Goal: Complete application form

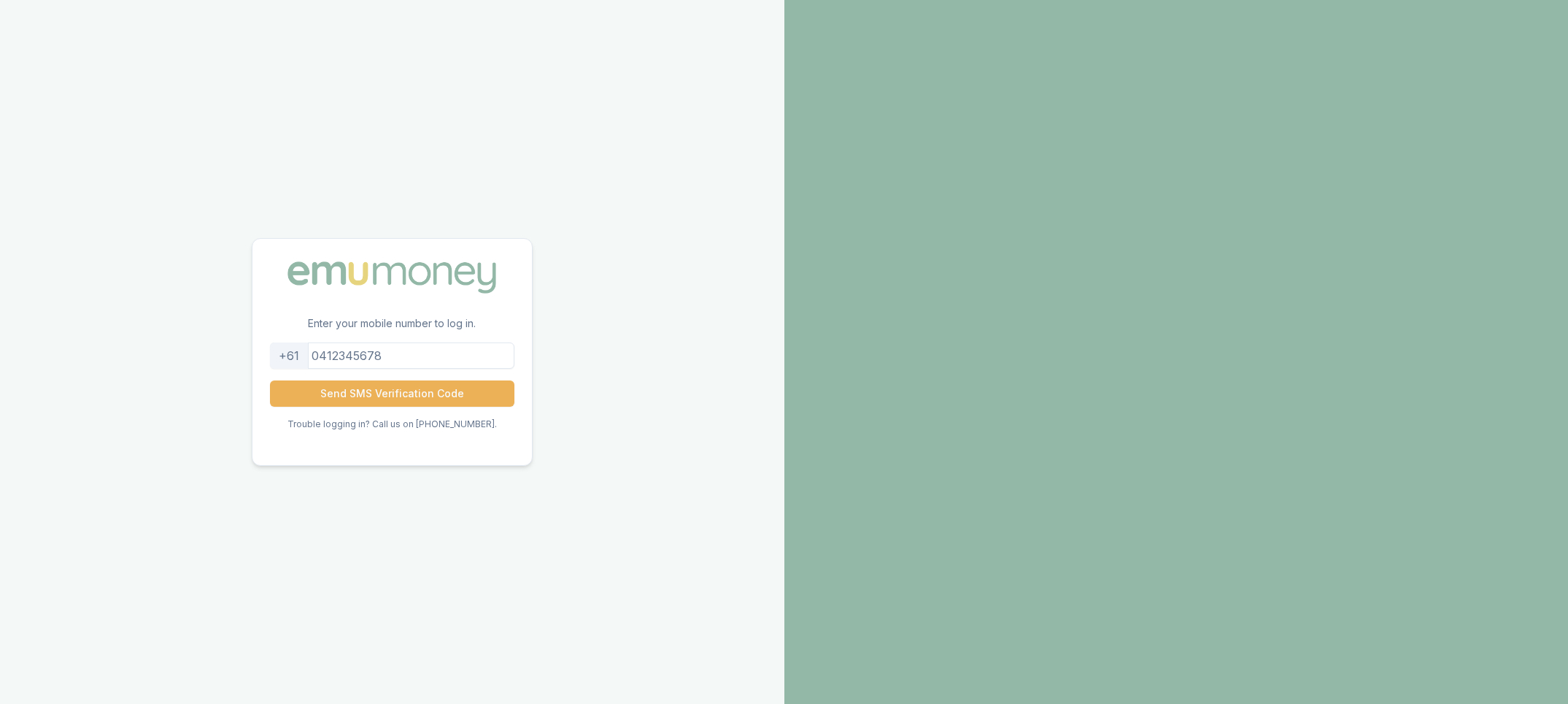
click at [377, 356] on input "tel" at bounding box center [392, 355] width 245 height 26
type input "424632221"
click at [424, 388] on button "Send SMS Verification Code" at bounding box center [392, 393] width 245 height 26
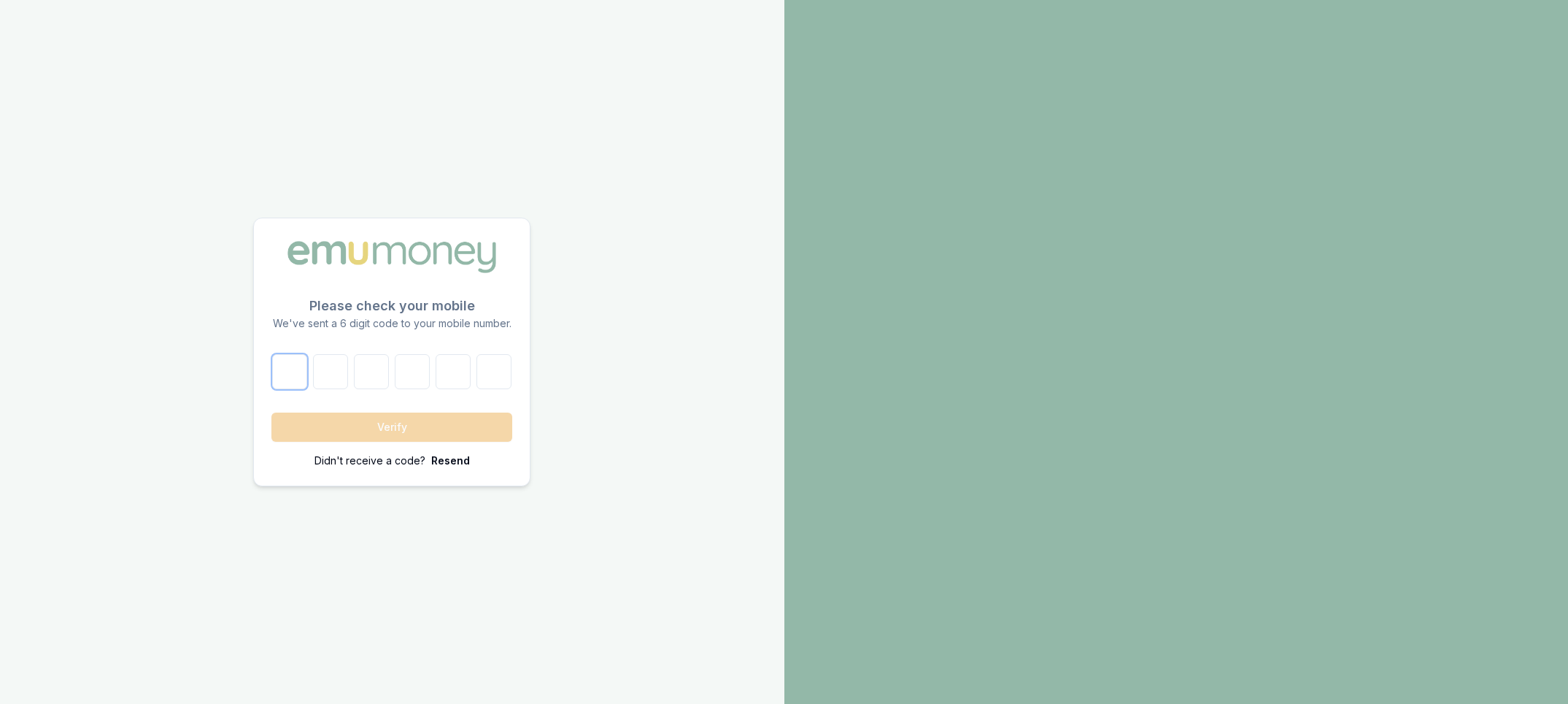
click at [303, 372] on input "number" at bounding box center [289, 372] width 35 height 35
type input "1"
type input "3"
type input "9"
type input "4"
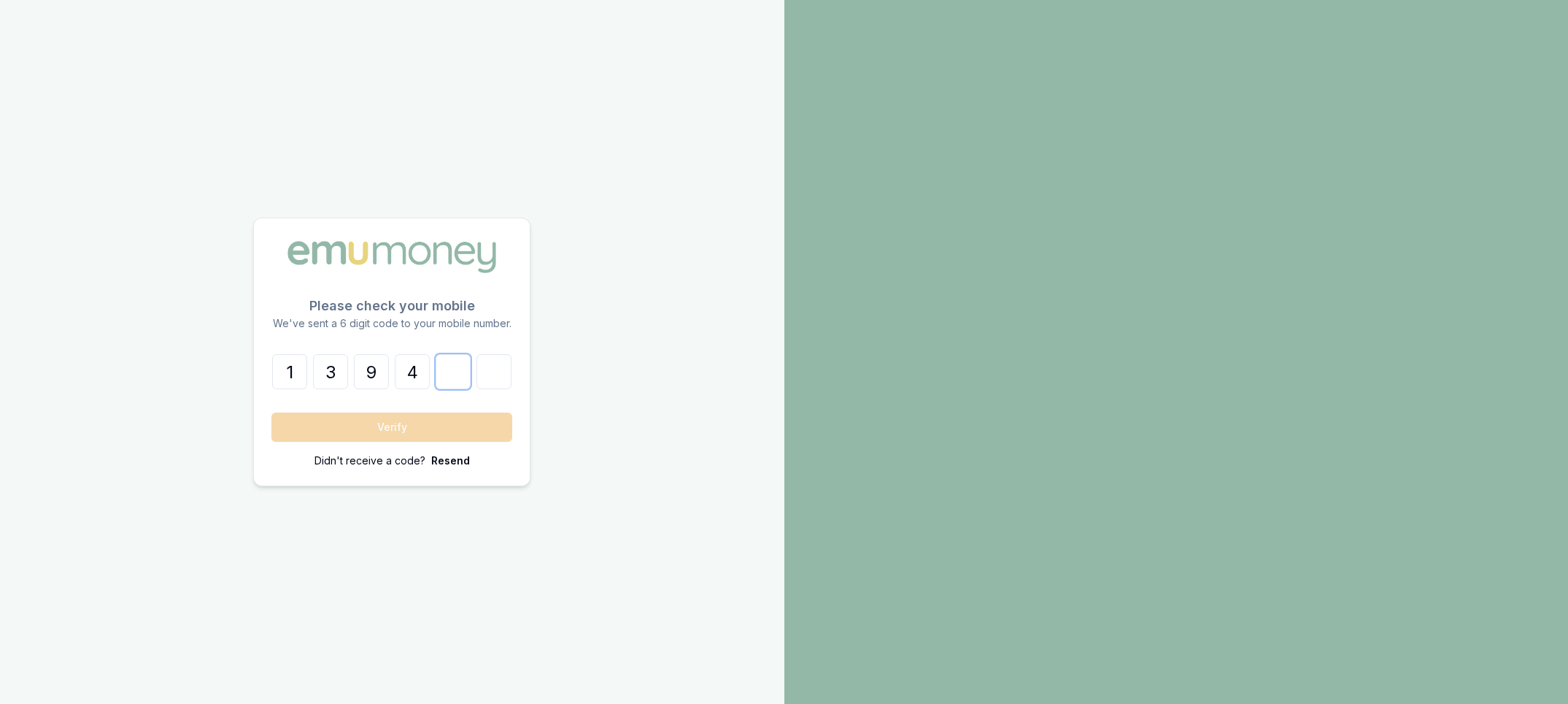
type input "6"
type input "2"
click at [373, 429] on button "Verify" at bounding box center [391, 426] width 241 height 29
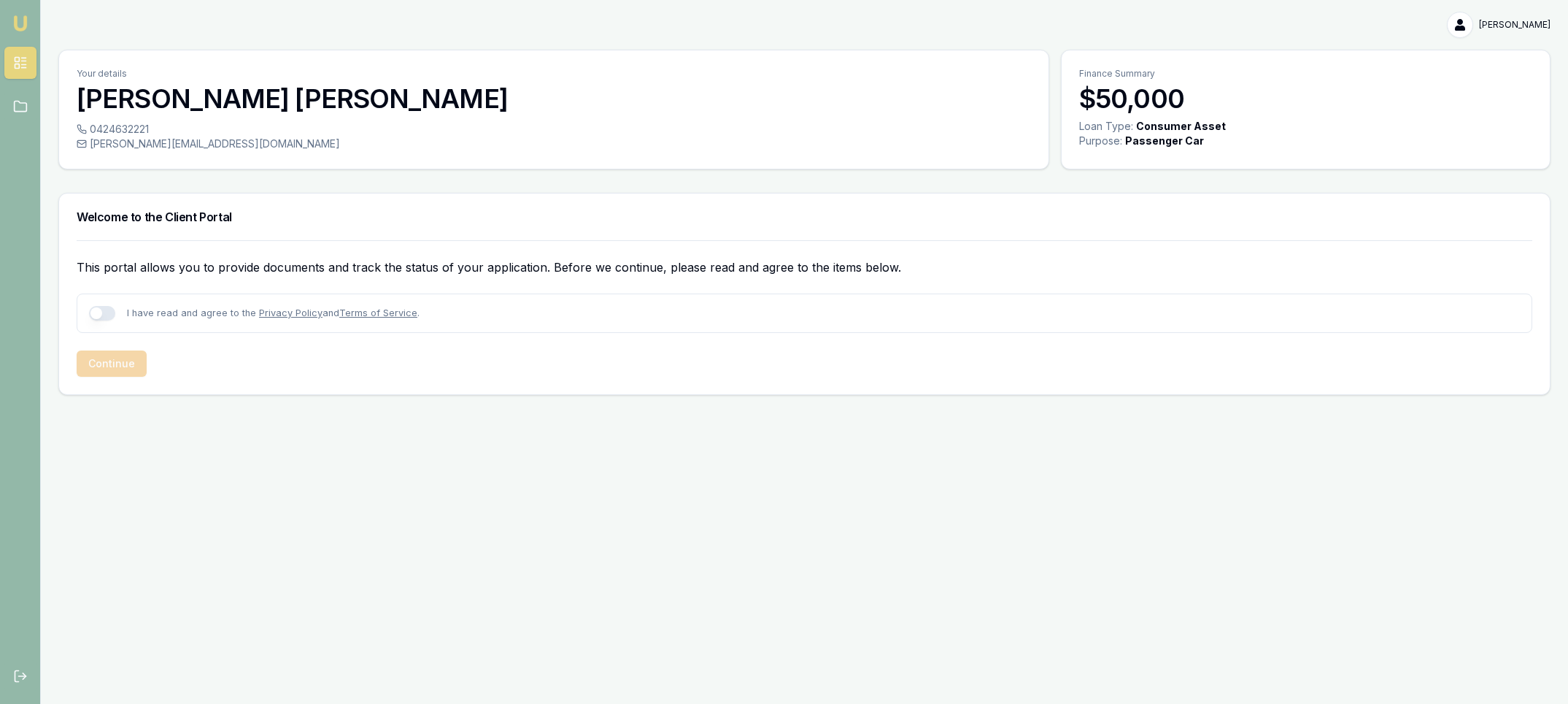
click at [102, 316] on button "button" at bounding box center [102, 313] width 26 height 15
checkbox input "true"
click at [111, 361] on button "Continue" at bounding box center [111, 364] width 70 height 26
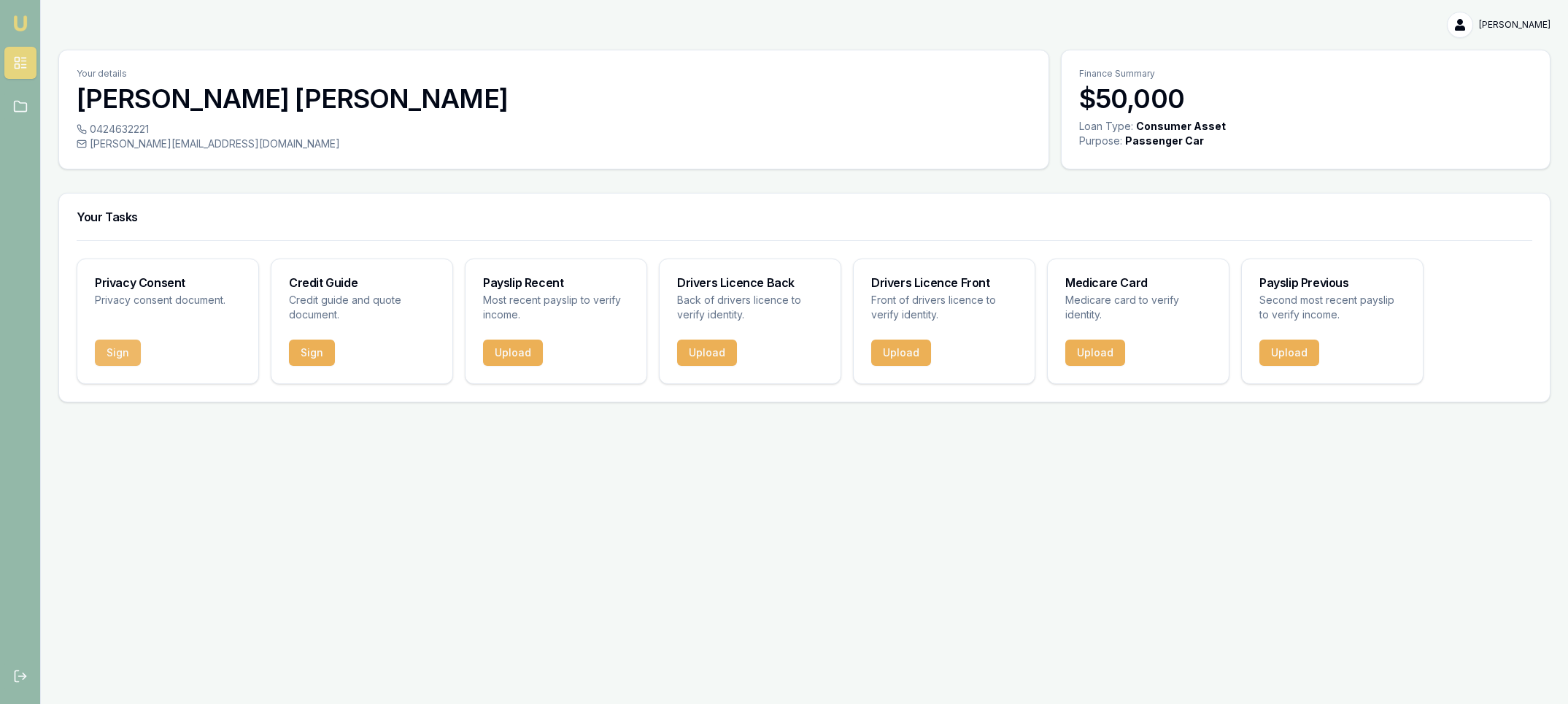
click at [110, 349] on button "Sign" at bounding box center [118, 353] width 46 height 26
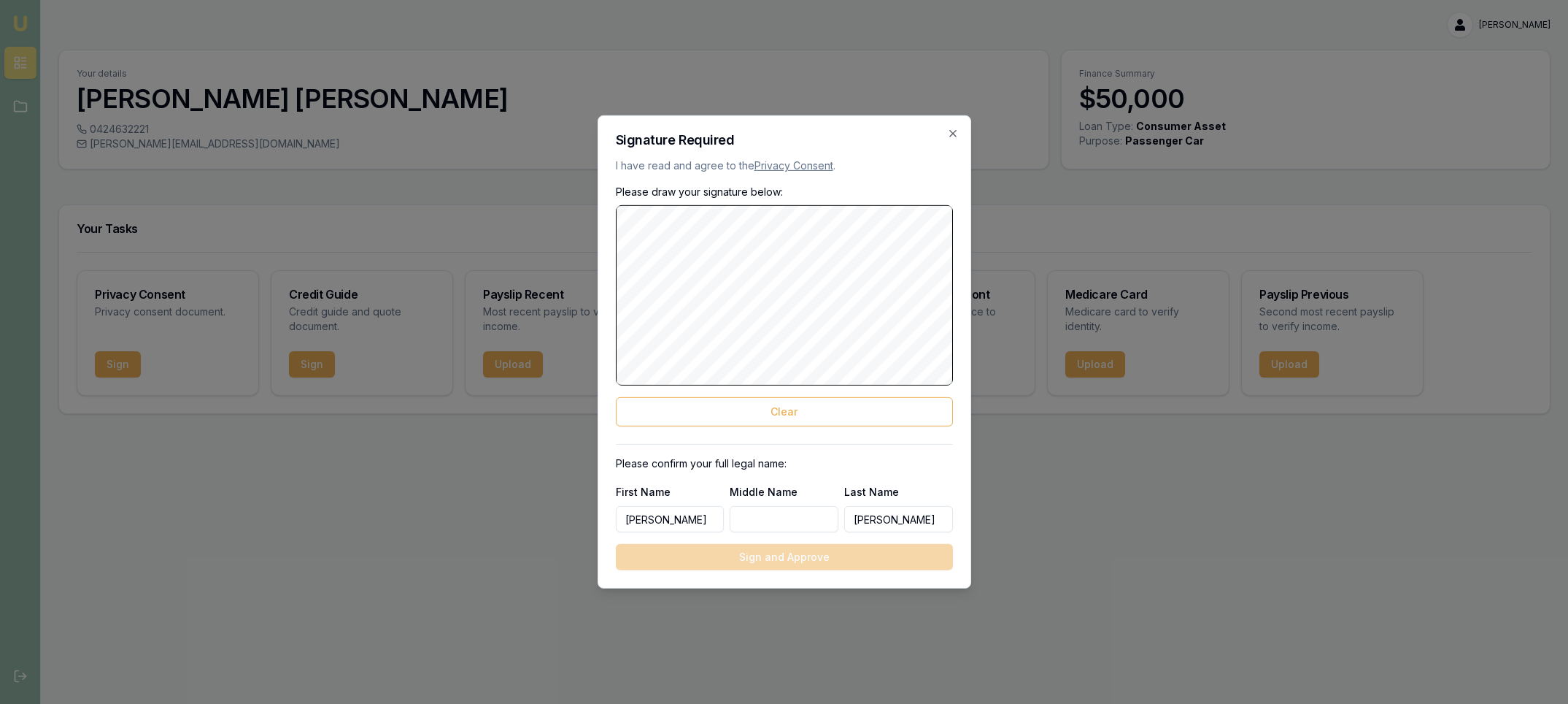
click at [768, 515] on input "Middle Name" at bounding box center [784, 519] width 109 height 26
type input "[PERSON_NAME]"
click at [992, 227] on body "Emu Broker [PERSON_NAME] Toggle Menu Your details [PERSON_NAME] 0424632221 [PER…" at bounding box center [784, 352] width 1568 height 704
click at [763, 555] on button "Sign and Approve" at bounding box center [784, 557] width 337 height 26
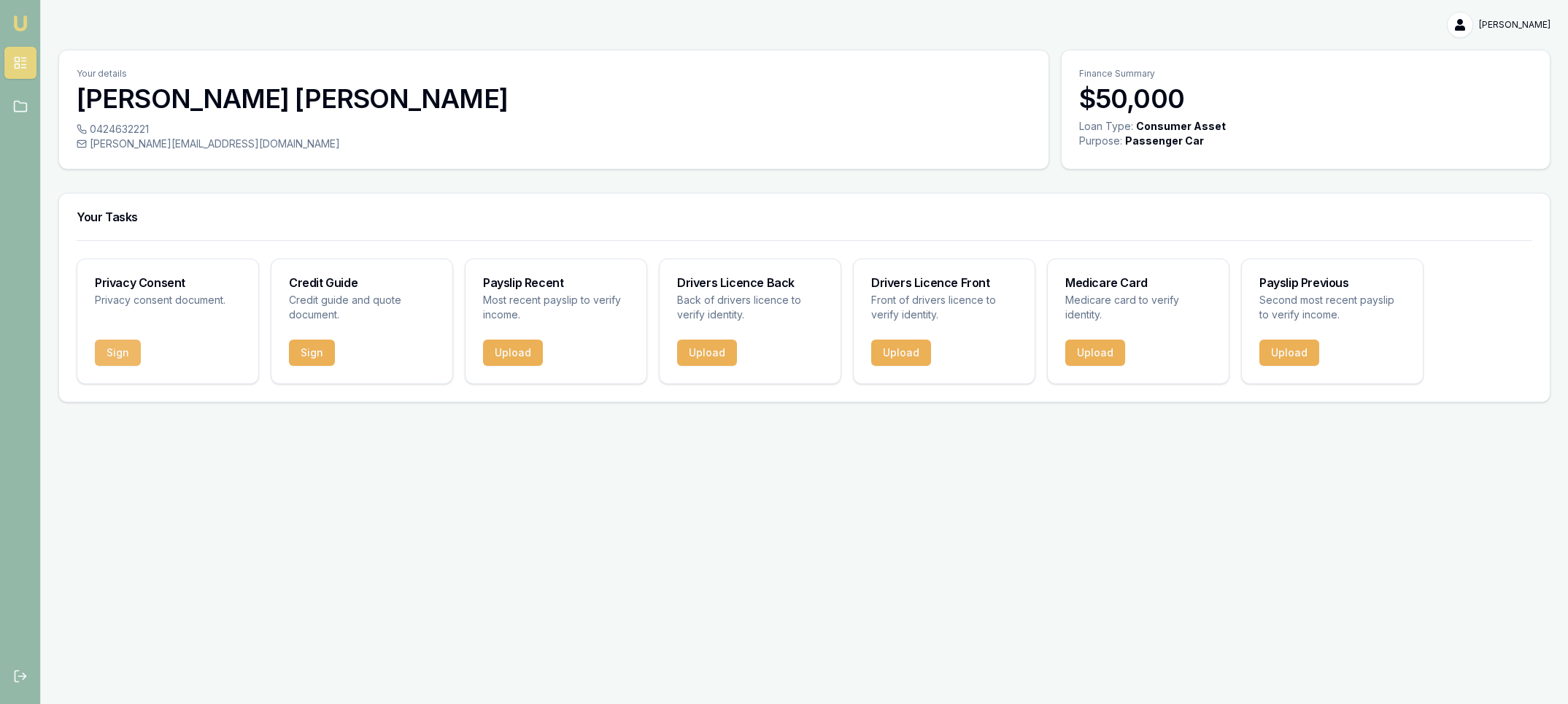
click at [124, 354] on button "Sign" at bounding box center [118, 353] width 46 height 26
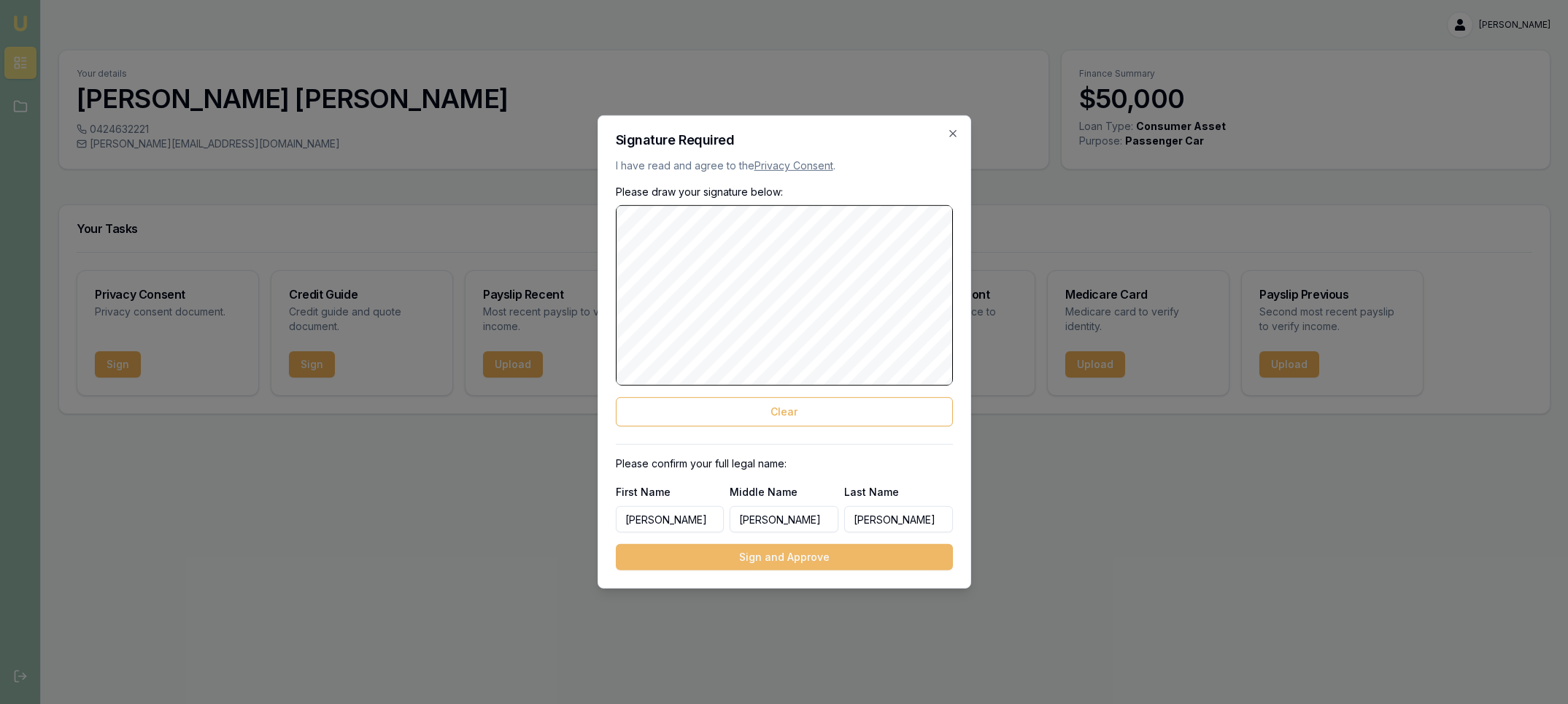
click at [786, 560] on button "Sign and Approve" at bounding box center [784, 557] width 337 height 26
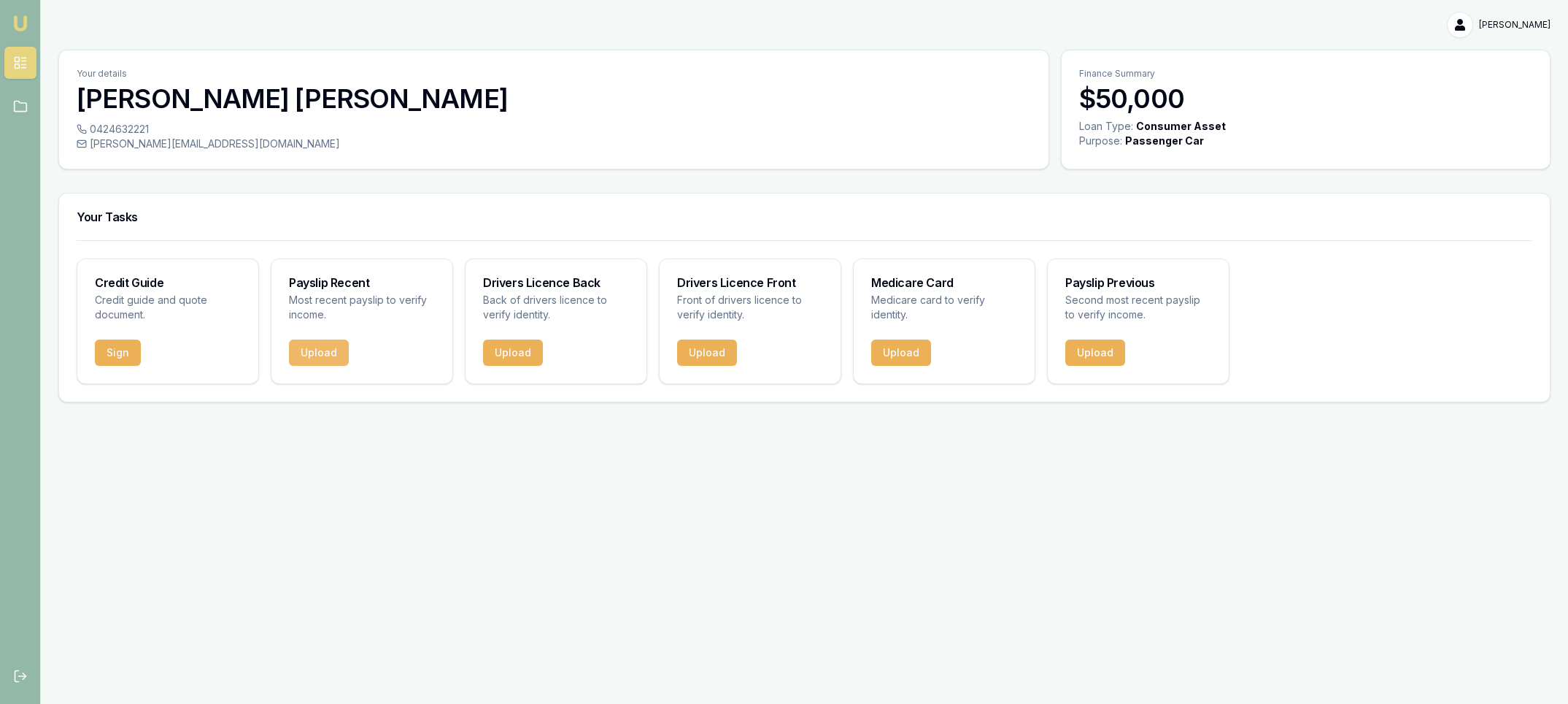
click at [310, 357] on button "Upload" at bounding box center [319, 353] width 60 height 26
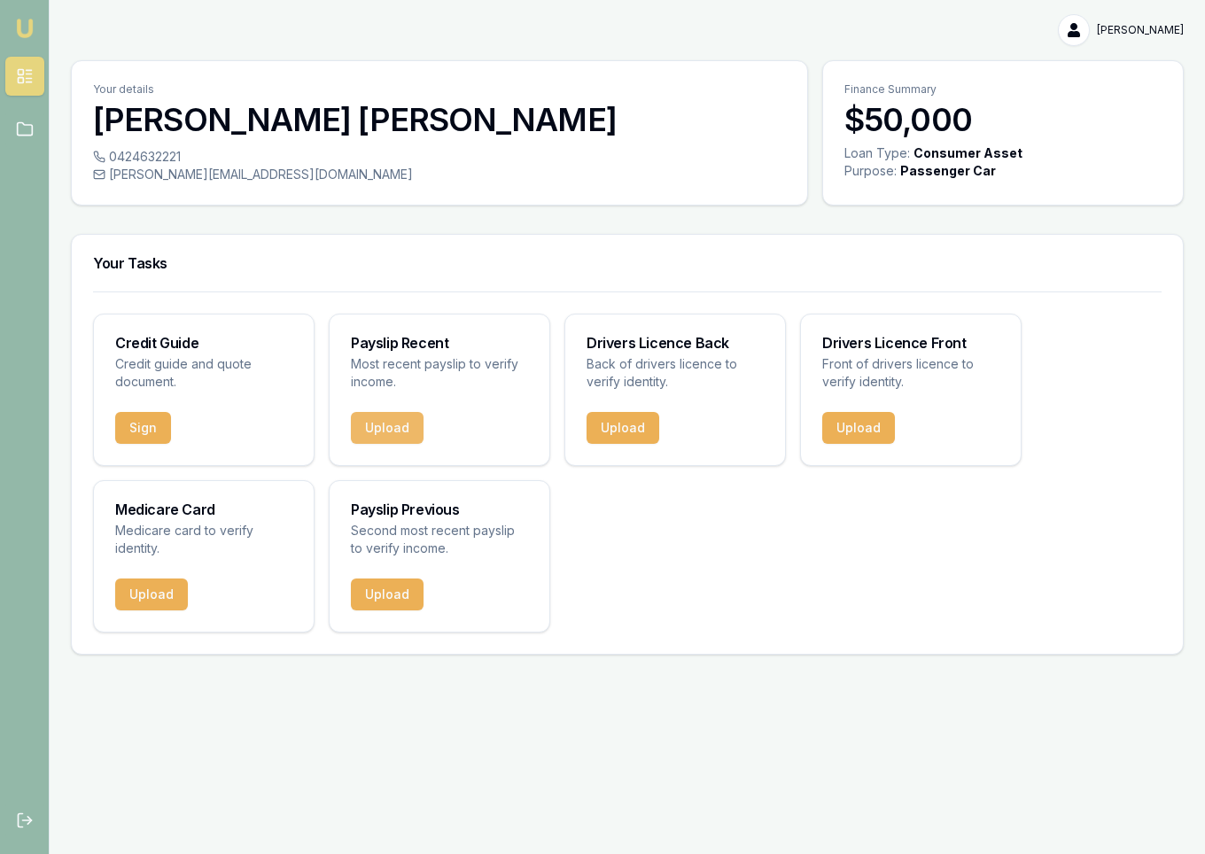
click at [385, 420] on button "Upload" at bounding box center [387, 428] width 73 height 32
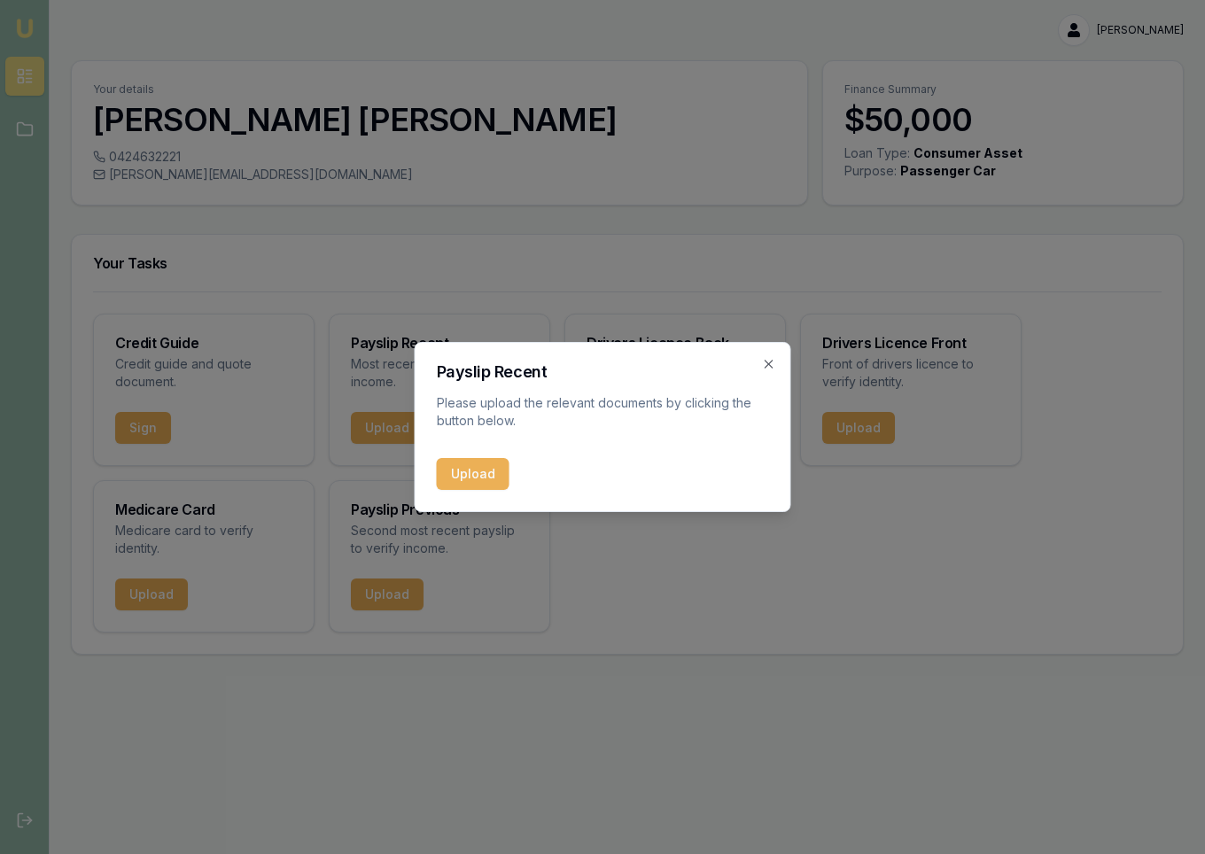
click at [475, 478] on button "Upload" at bounding box center [473, 474] width 73 height 32
click at [765, 360] on icon "button" at bounding box center [769, 364] width 14 height 14
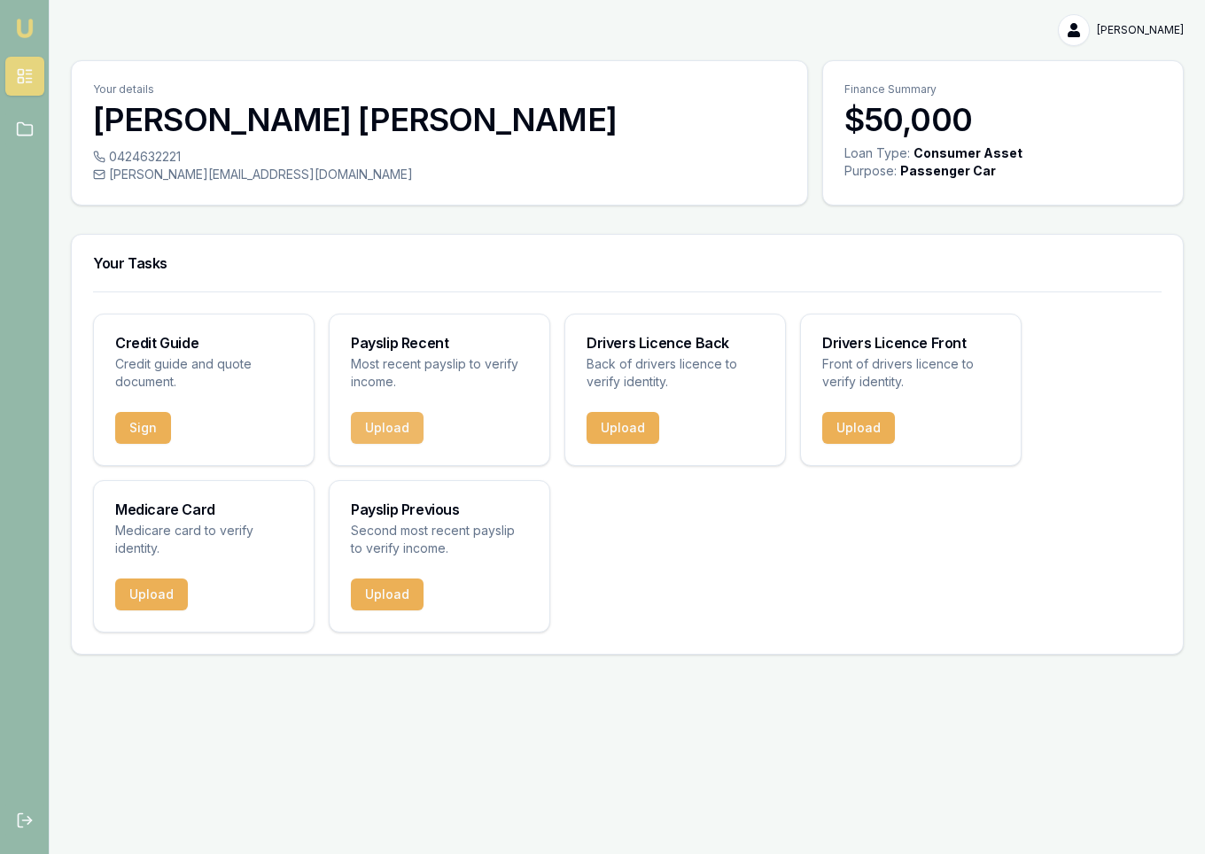
click at [387, 430] on button "Upload" at bounding box center [387, 428] width 73 height 32
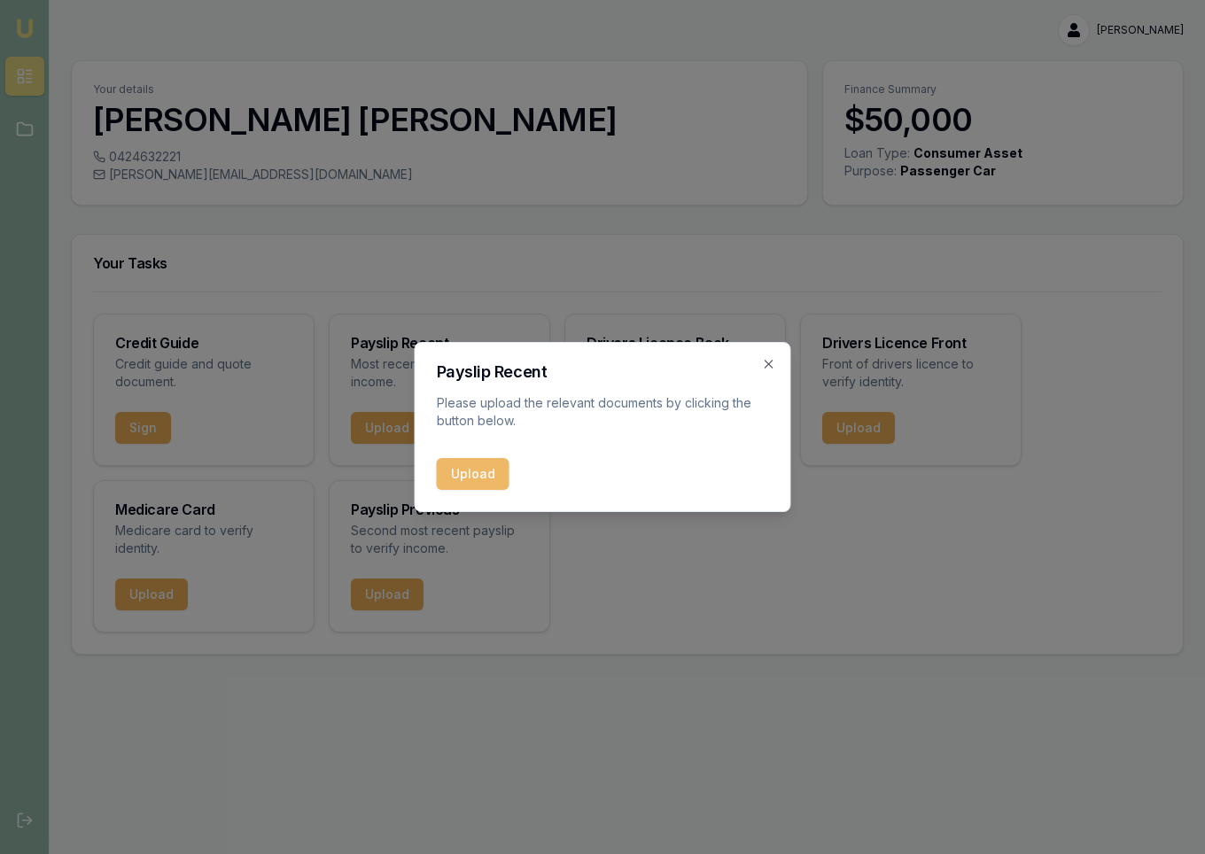
click at [477, 469] on button "Upload" at bounding box center [473, 474] width 73 height 32
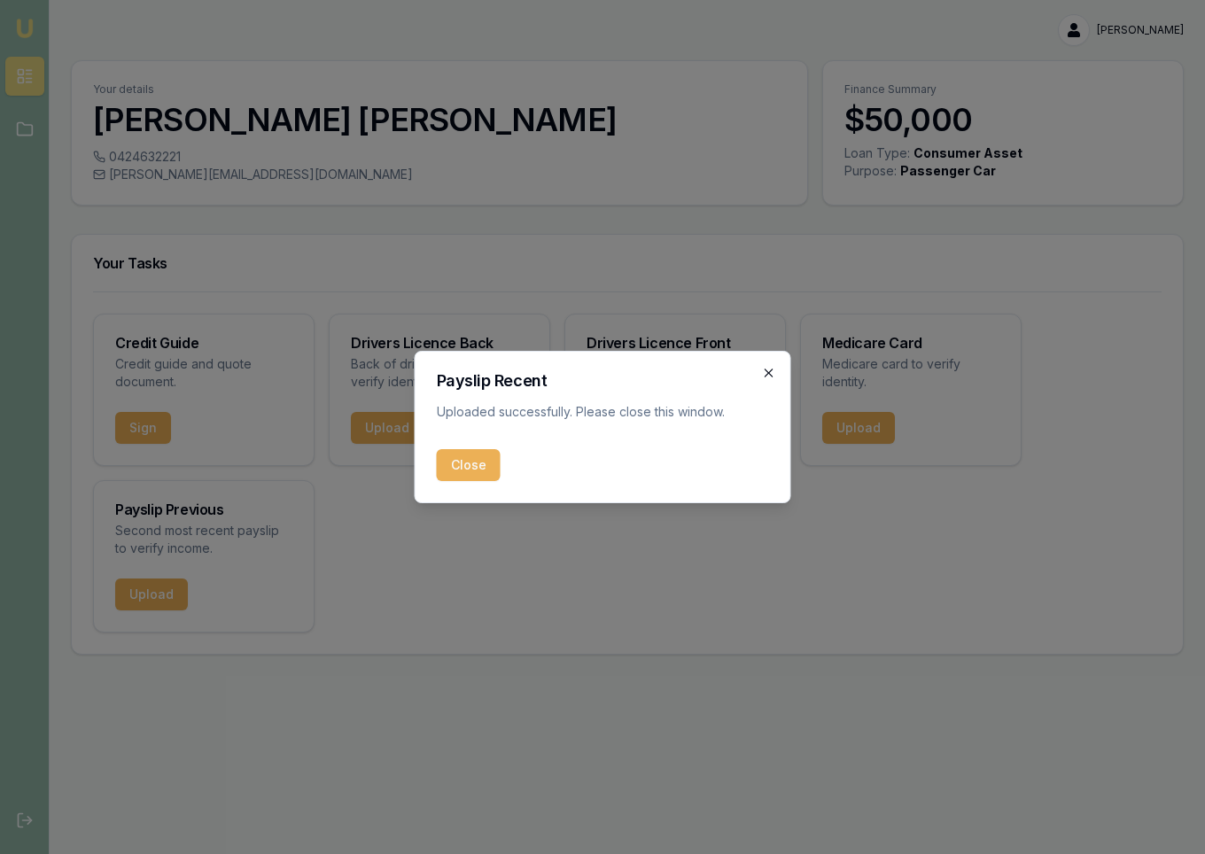
click at [769, 369] on icon "button" at bounding box center [769, 373] width 14 height 14
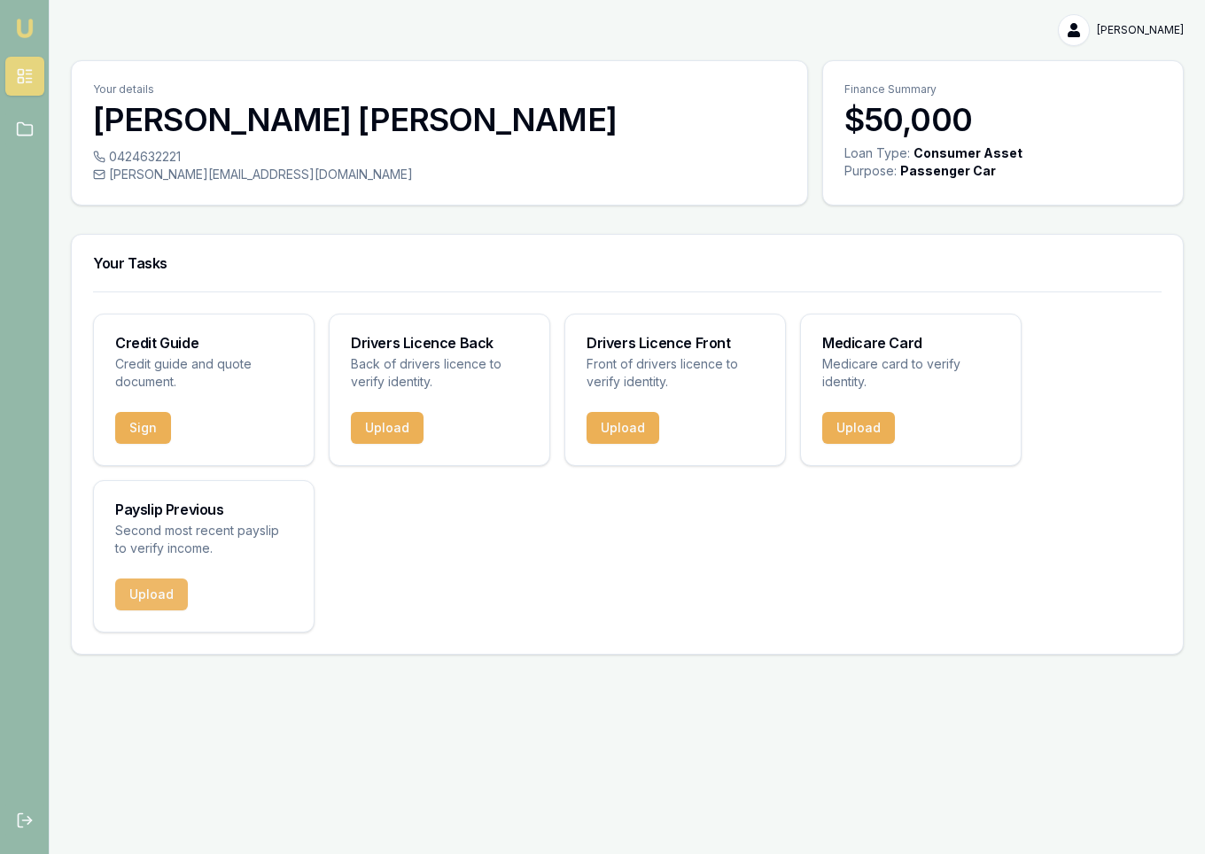
click at [147, 591] on button "Upload" at bounding box center [151, 594] width 73 height 32
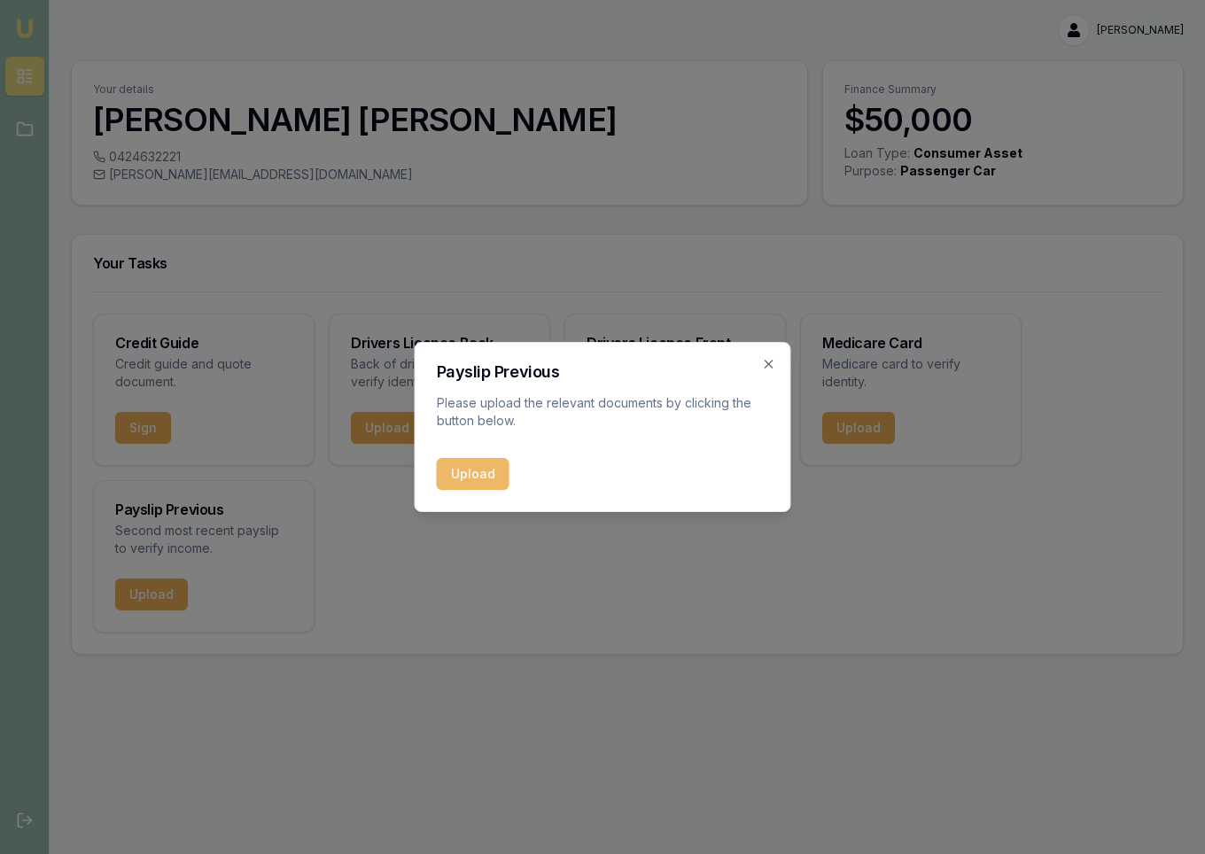
click at [477, 478] on button "Upload" at bounding box center [473, 474] width 73 height 32
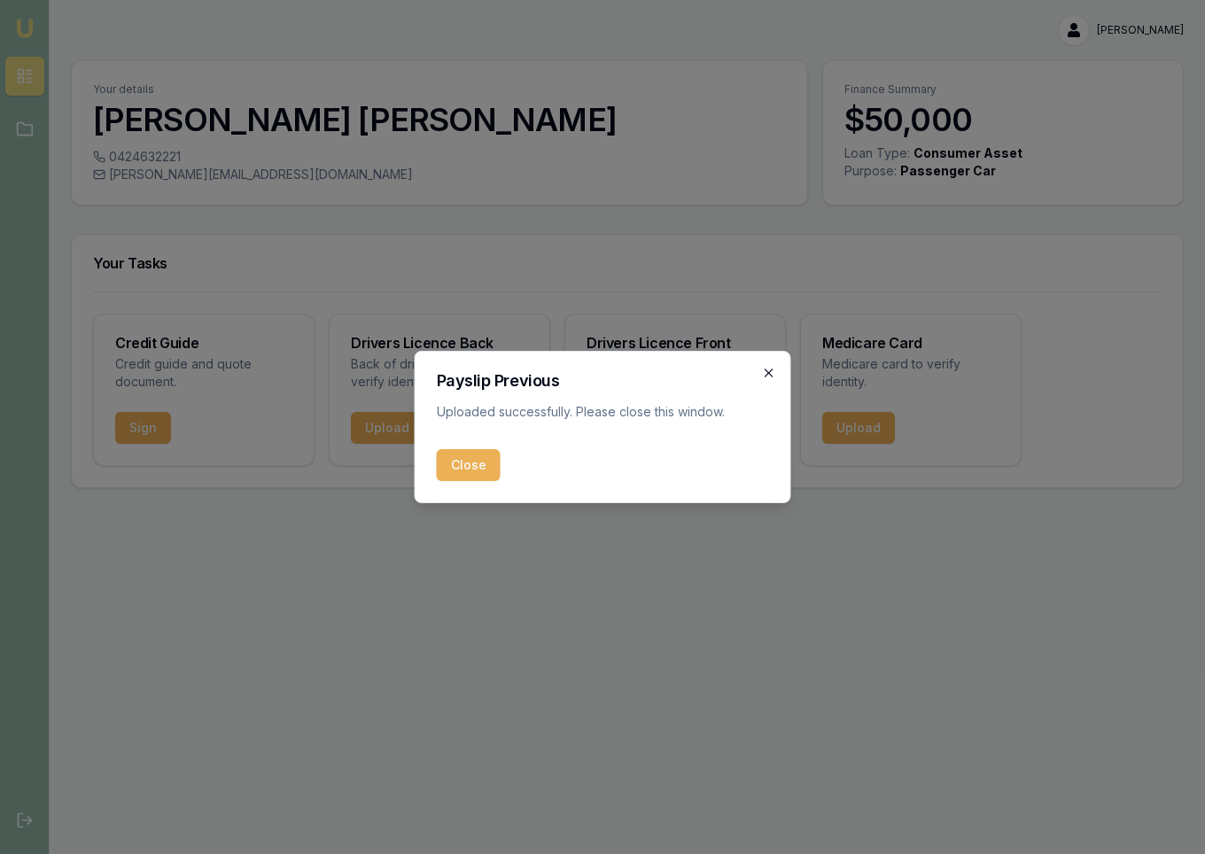
click at [764, 374] on icon "button" at bounding box center [769, 373] width 14 height 14
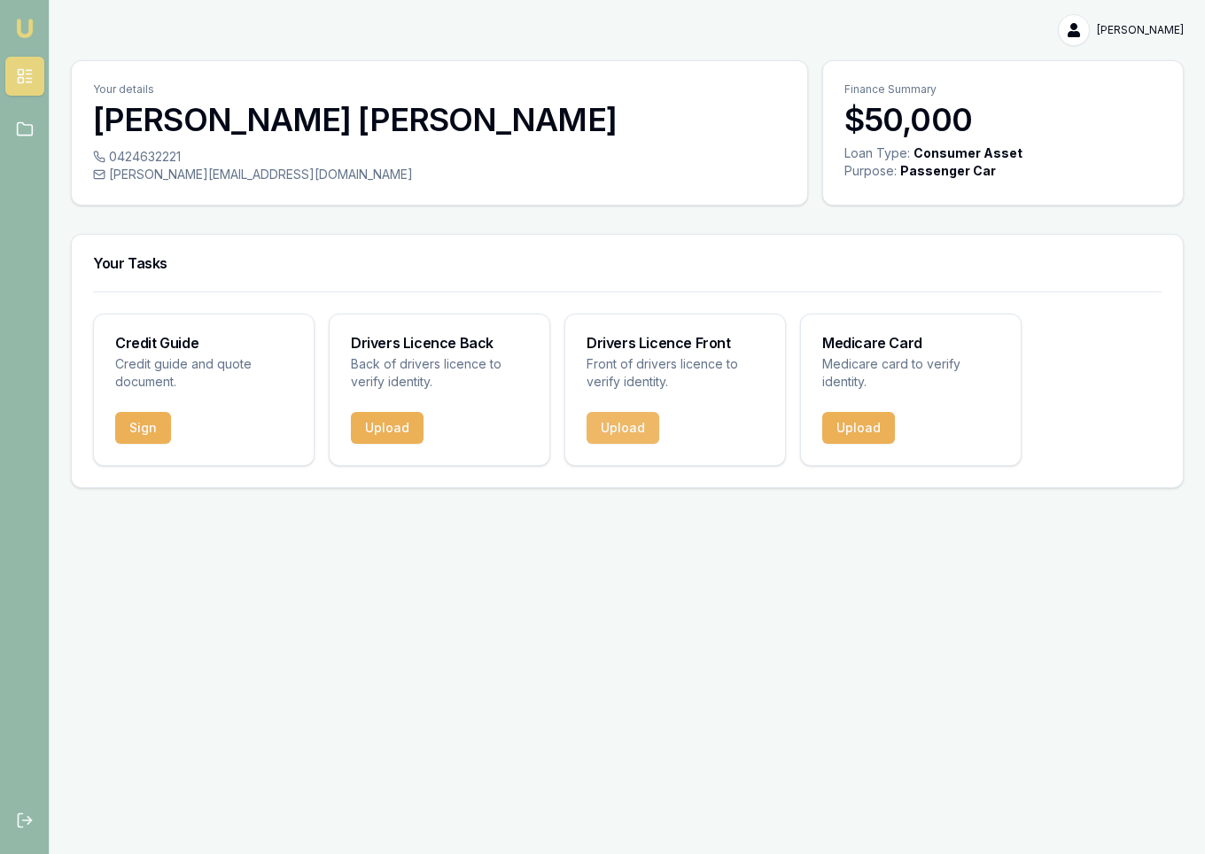
click at [629, 426] on button "Upload" at bounding box center [622, 428] width 73 height 32
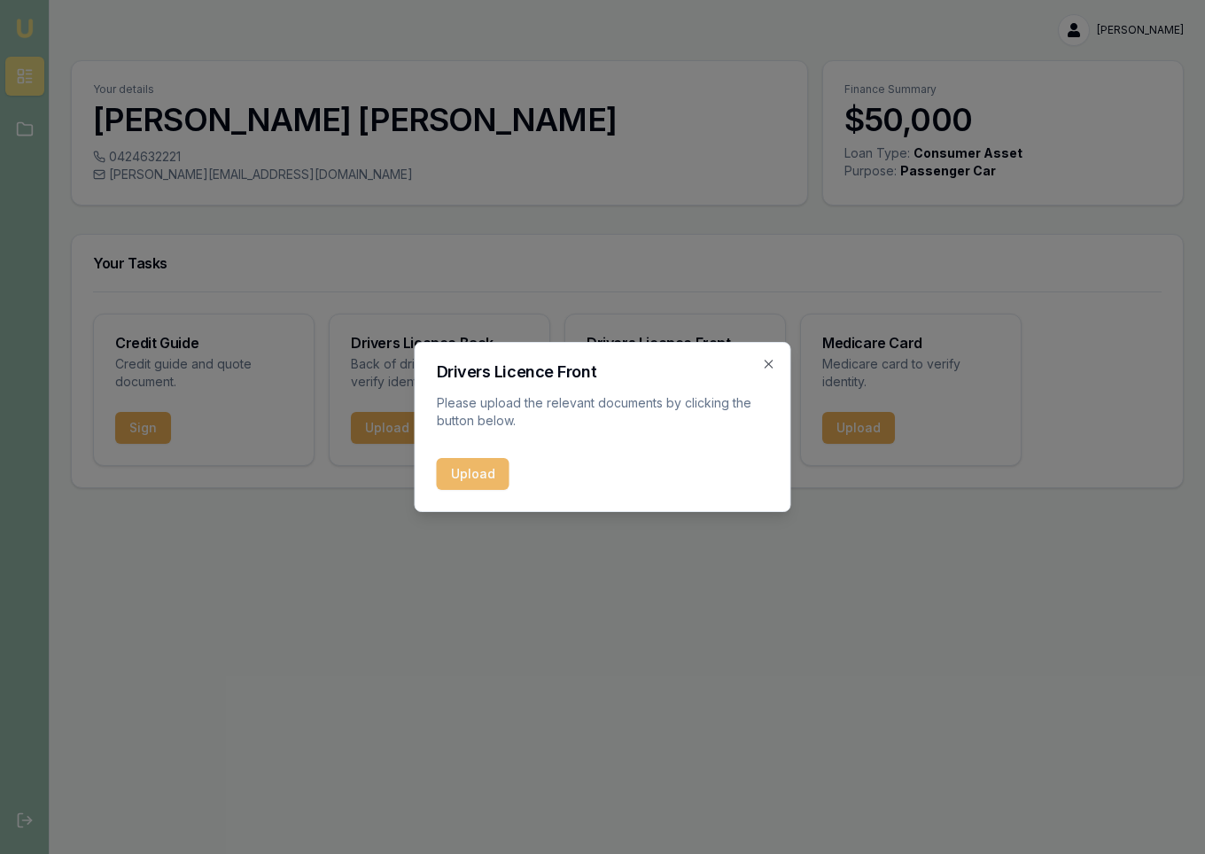
click at [473, 479] on button "Upload" at bounding box center [473, 474] width 73 height 32
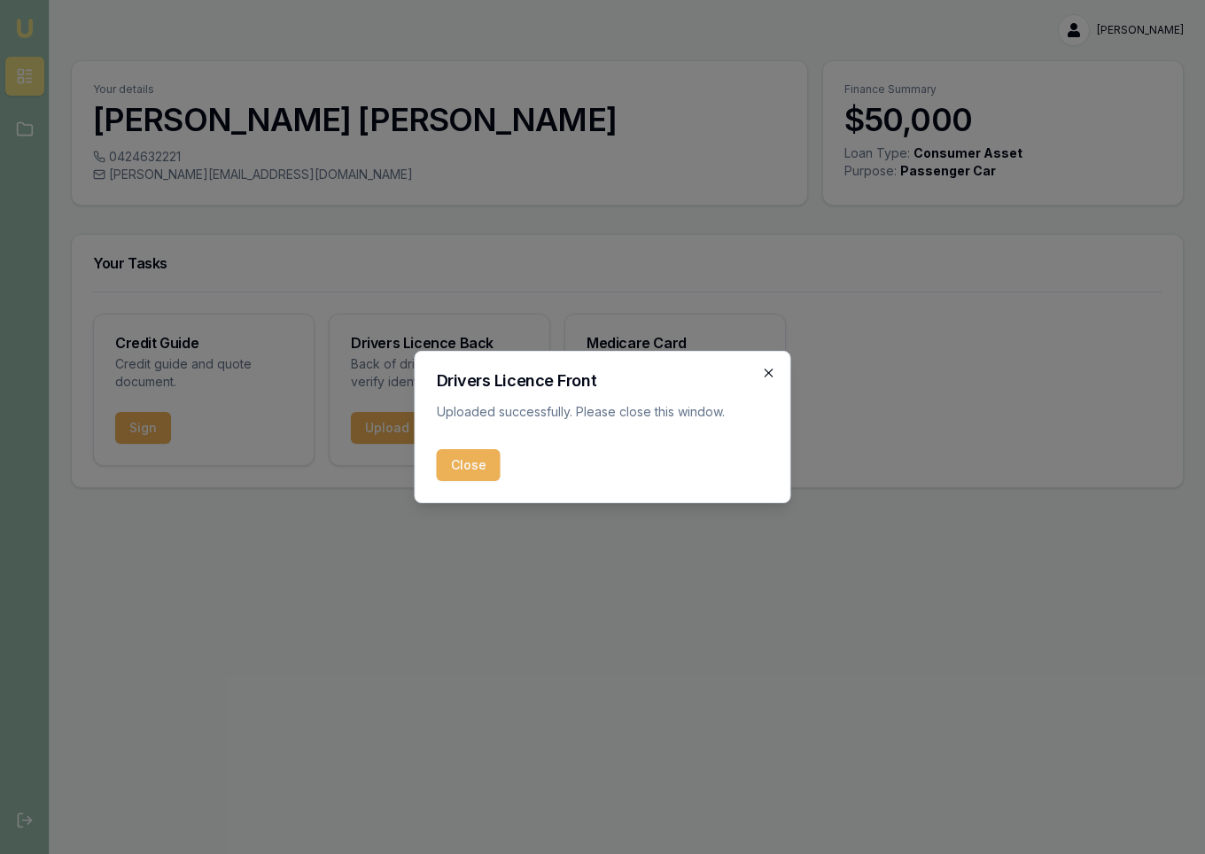
click at [766, 373] on icon "button" at bounding box center [769, 373] width 14 height 14
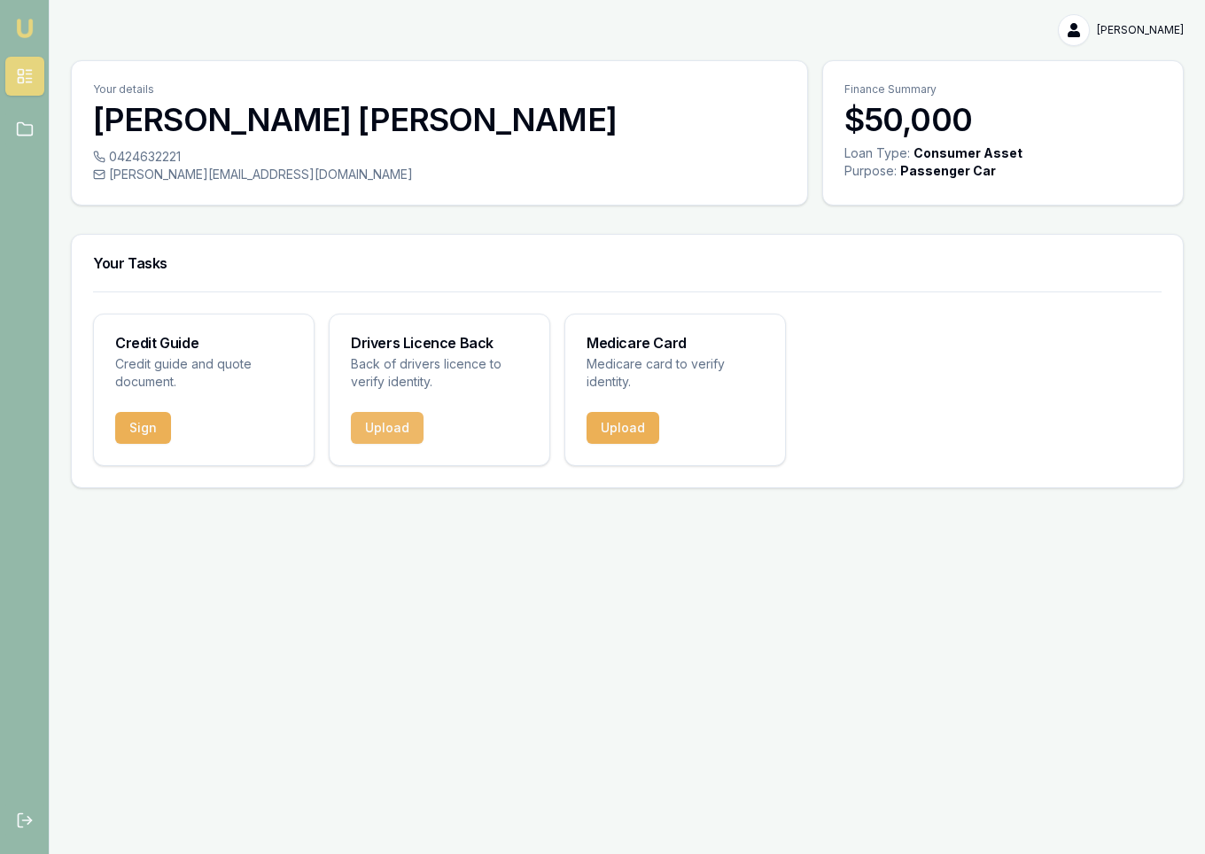
click at [376, 420] on button "Upload" at bounding box center [387, 428] width 73 height 32
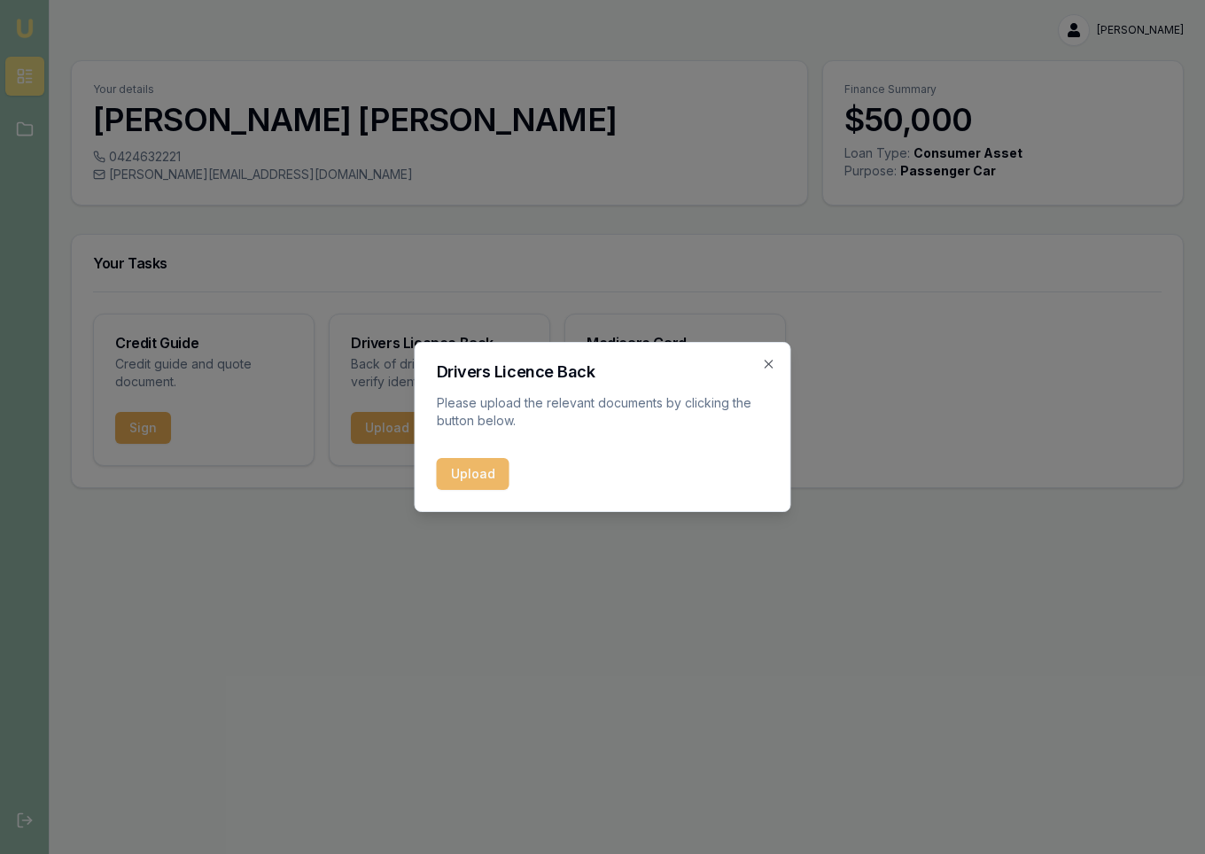
click at [490, 469] on button "Upload" at bounding box center [473, 474] width 73 height 32
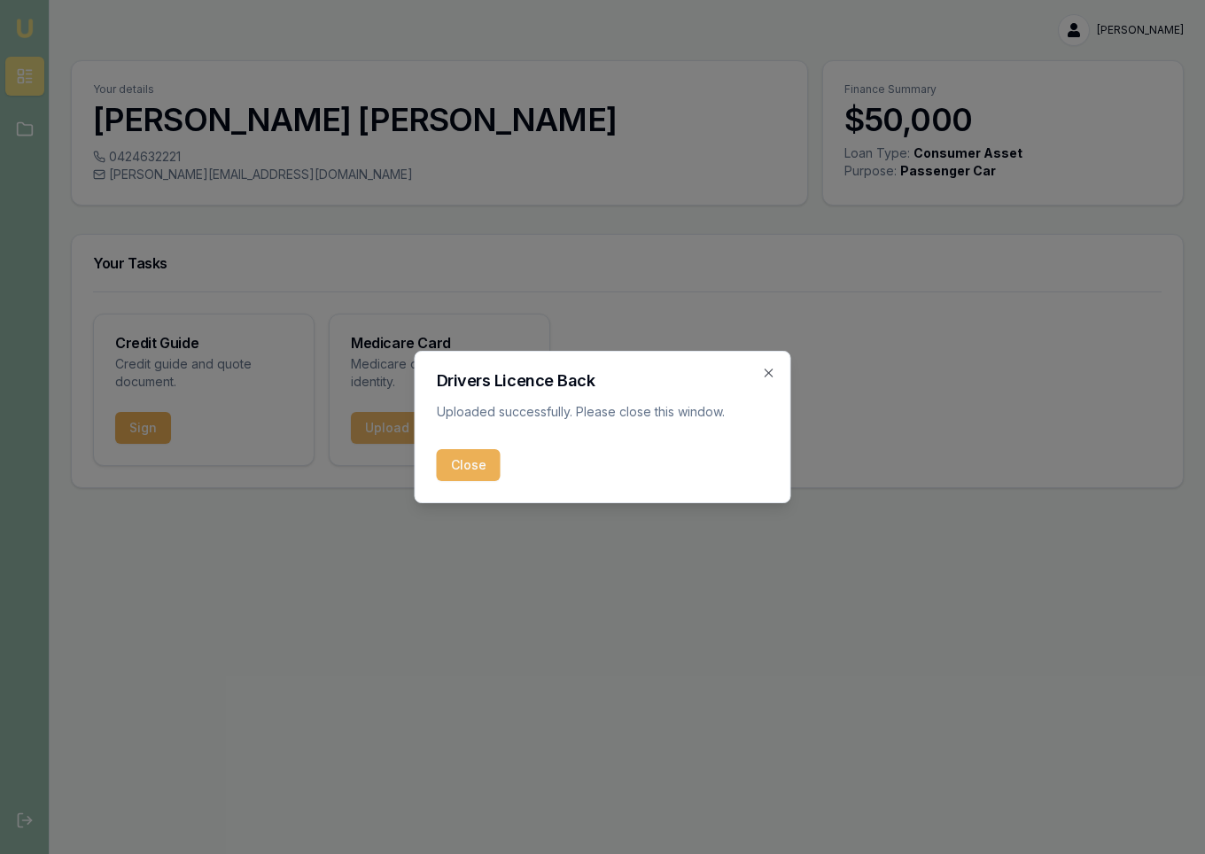
drag, startPoint x: 480, startPoint y: 464, endPoint x: 414, endPoint y: 428, distance: 75.7
click at [480, 464] on button "Close" at bounding box center [469, 465] width 64 height 32
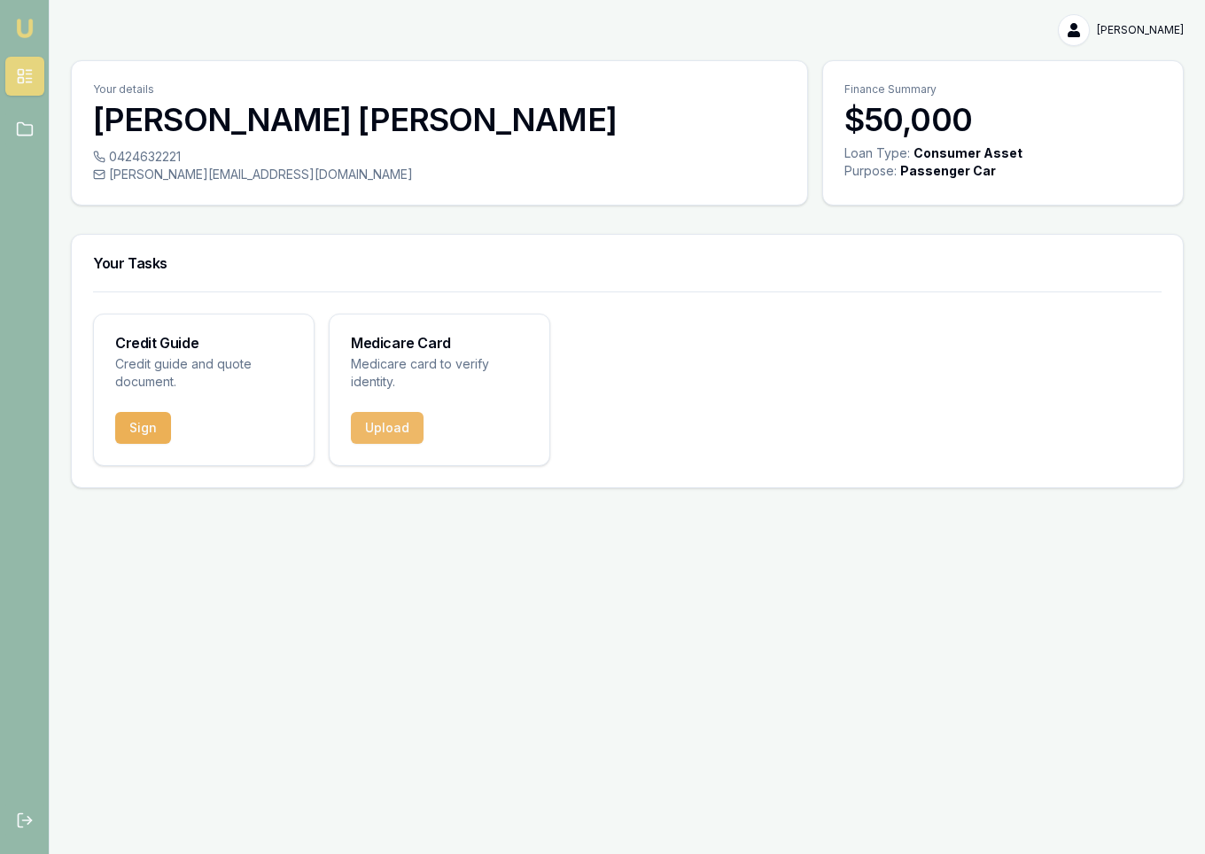
click at [396, 423] on button "Upload" at bounding box center [387, 428] width 73 height 32
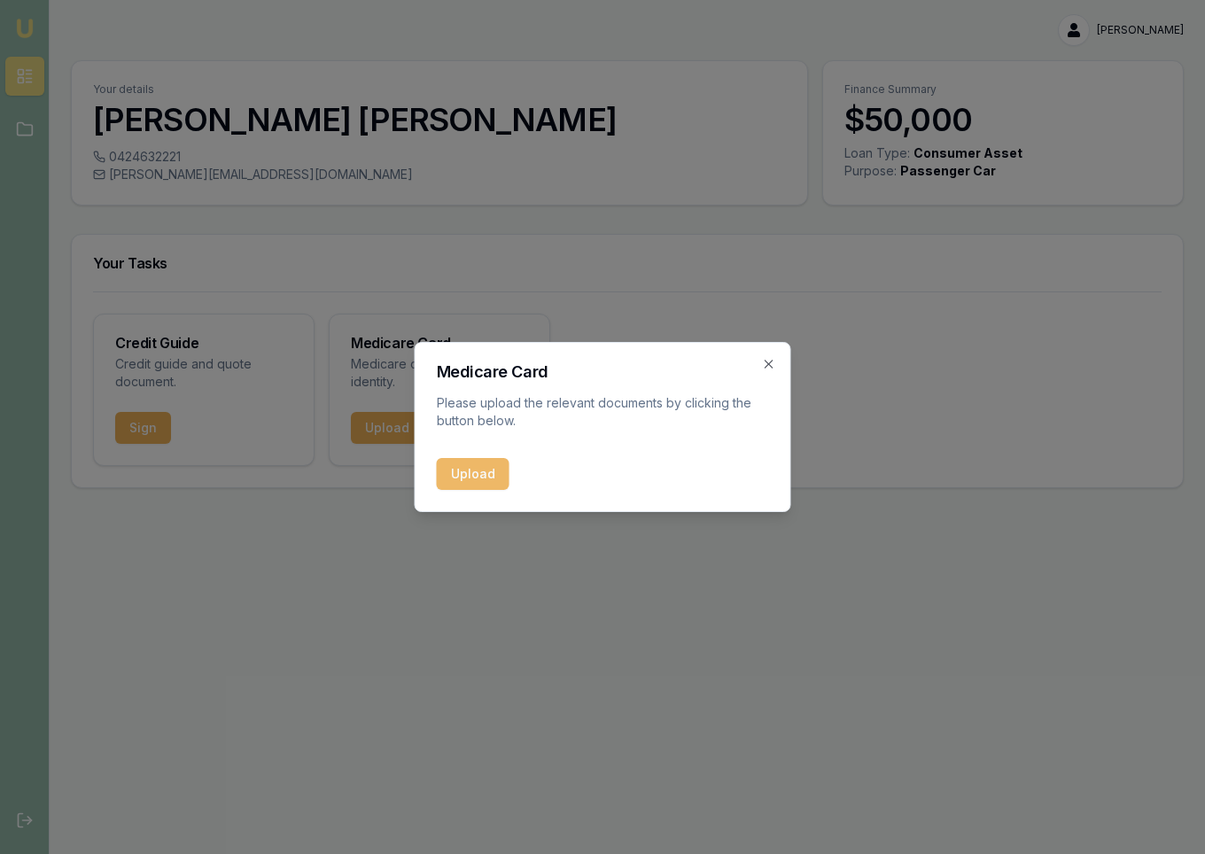
click at [467, 476] on button "Upload" at bounding box center [473, 474] width 73 height 32
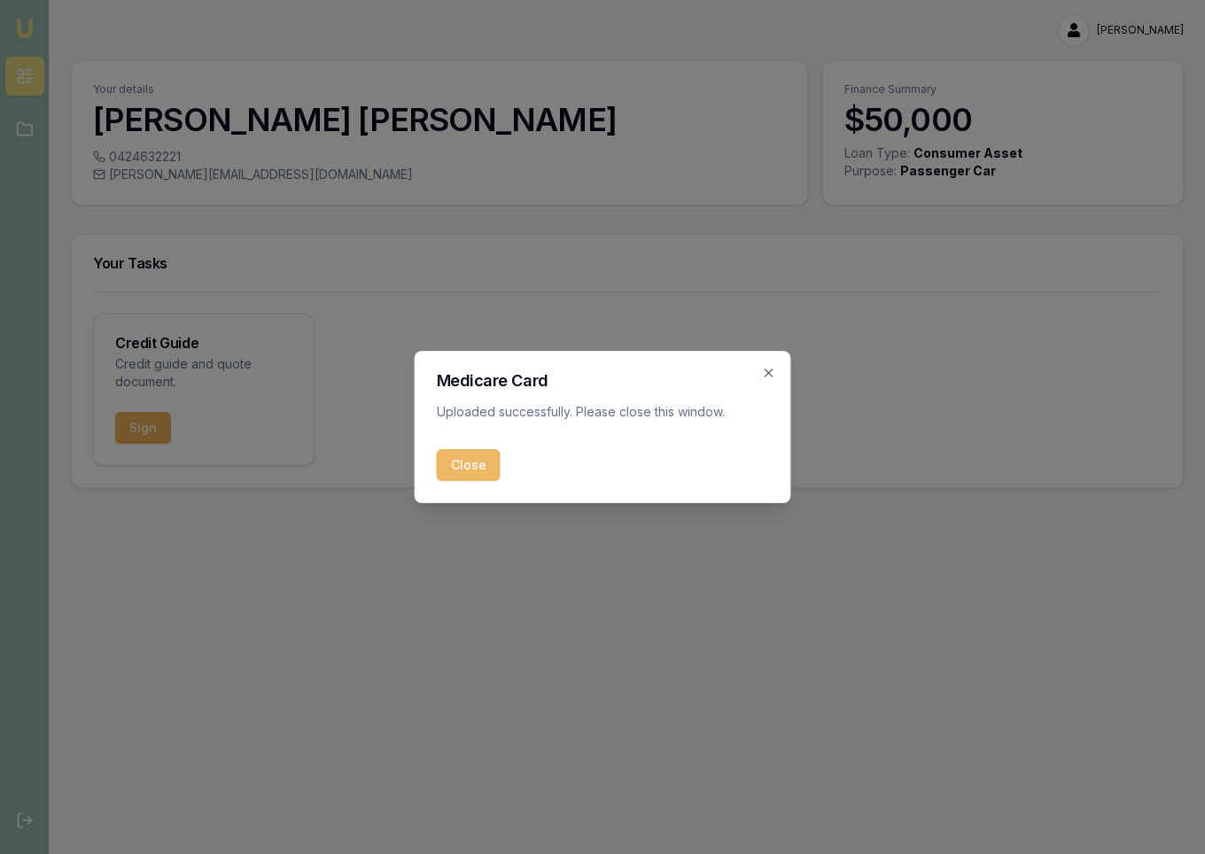
click at [486, 455] on button "Close" at bounding box center [469, 465] width 64 height 32
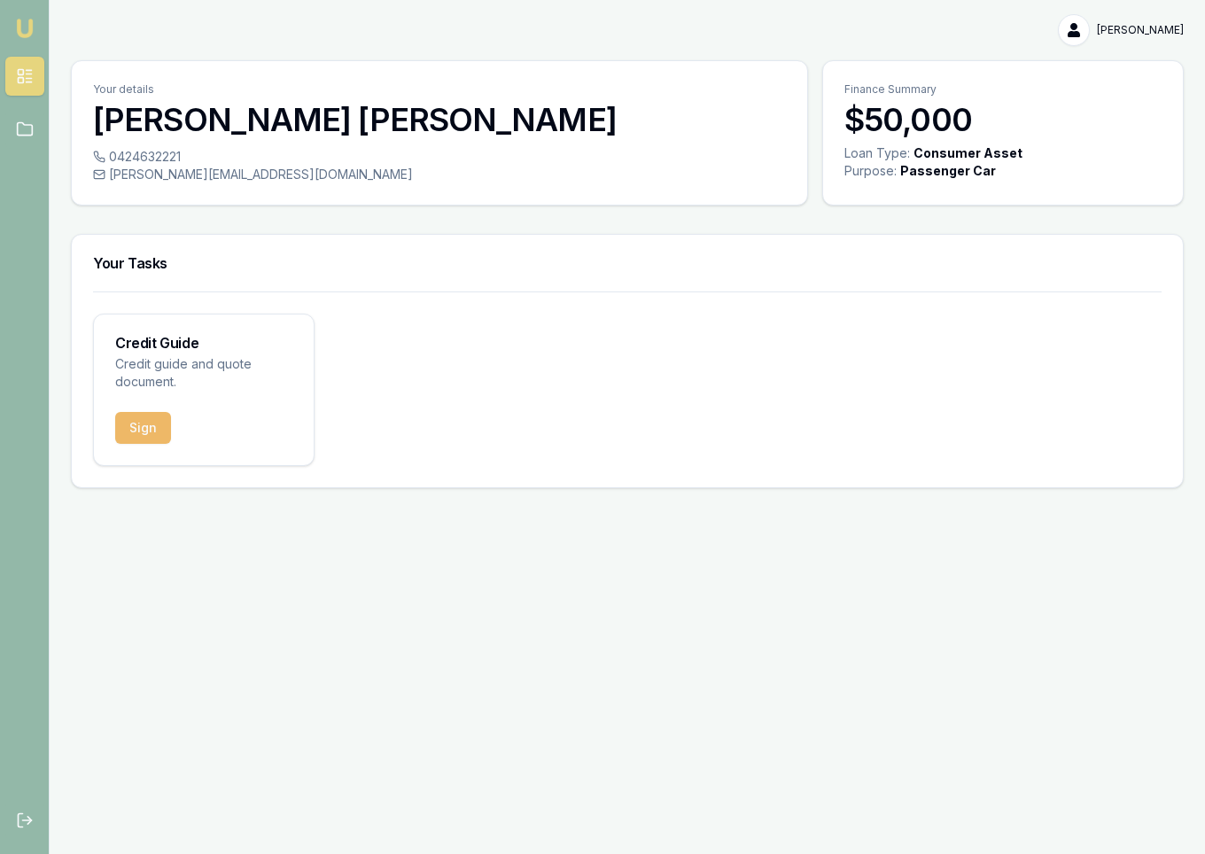
click at [144, 427] on button "Sign" at bounding box center [143, 428] width 56 height 32
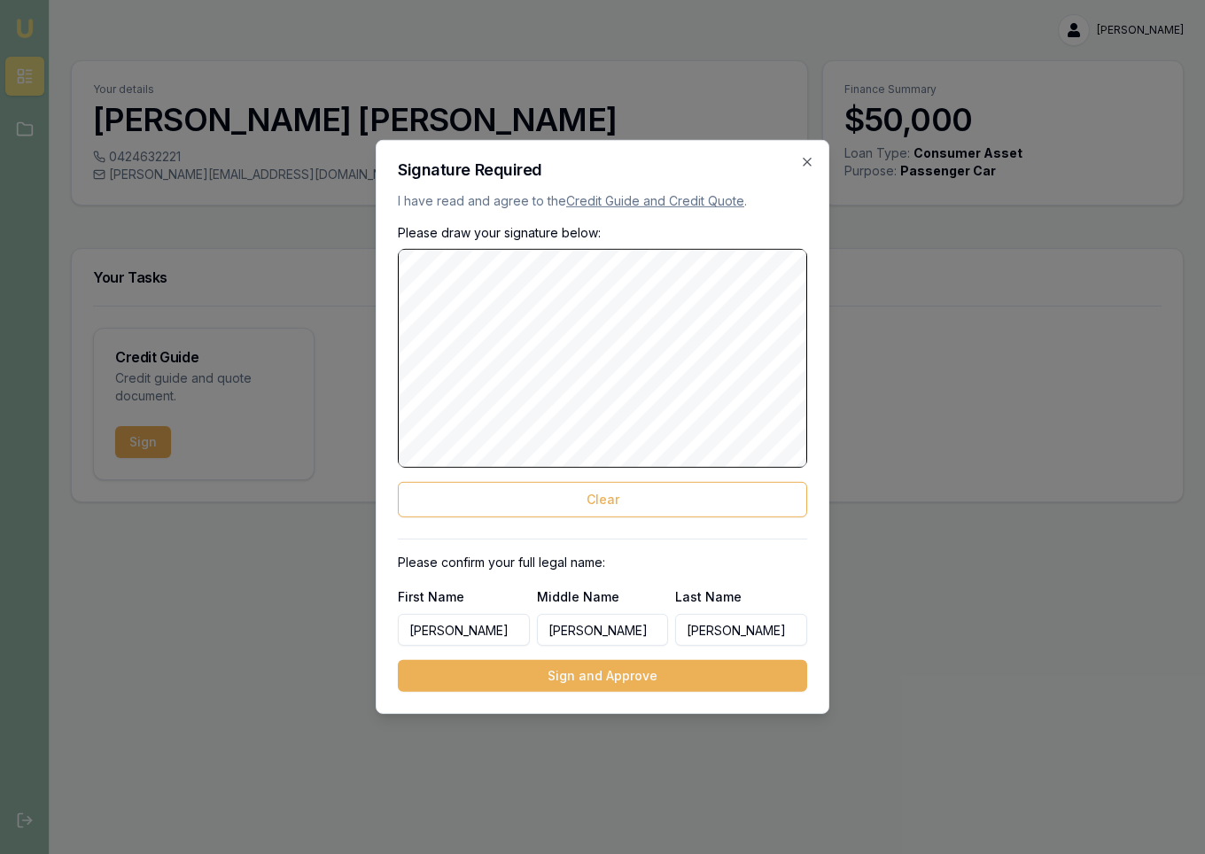
click at [815, 297] on div "Signature Required I have read and agree to the Credit Guide and Credit Quote .…" at bounding box center [602, 427] width 453 height 574
click at [576, 684] on button "Sign and Approve" at bounding box center [602, 676] width 409 height 32
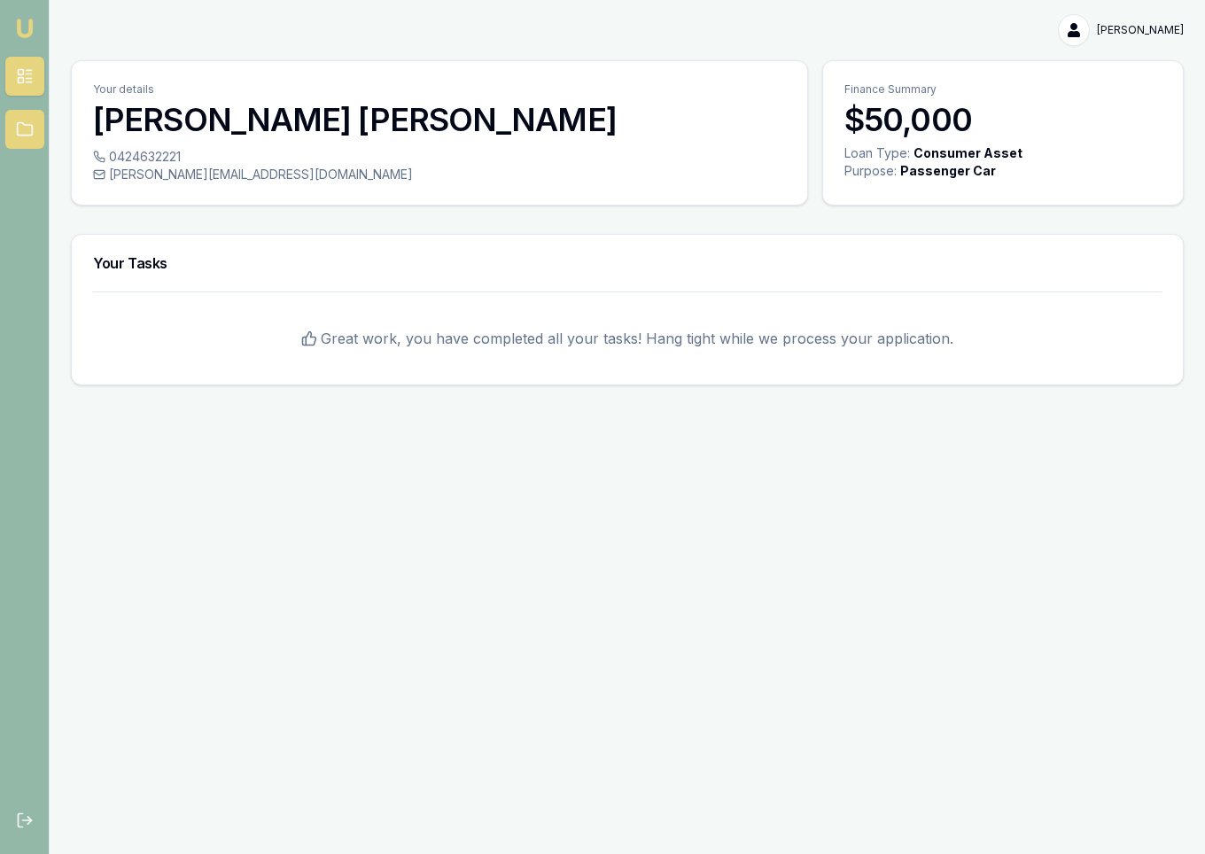
click at [20, 143] on link at bounding box center [24, 129] width 39 height 39
